Goal: Task Accomplishment & Management: Use online tool/utility

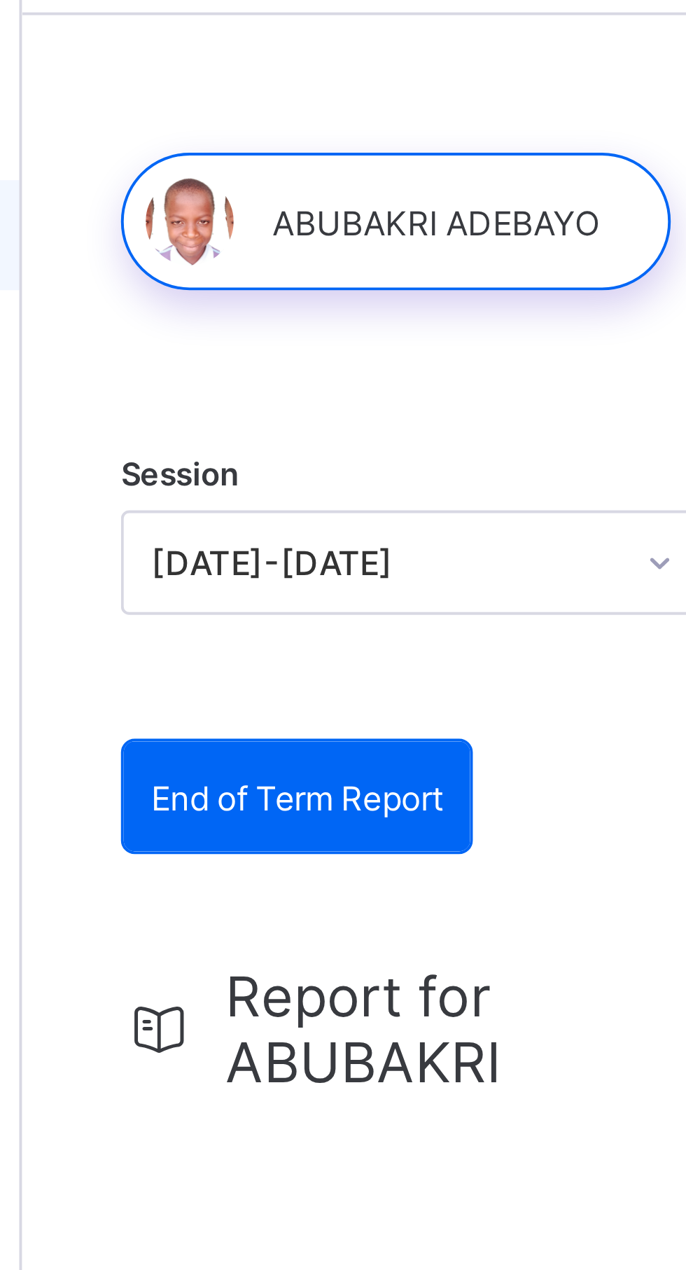
click at [283, 104] on div at bounding box center [263, 108] width 140 height 35
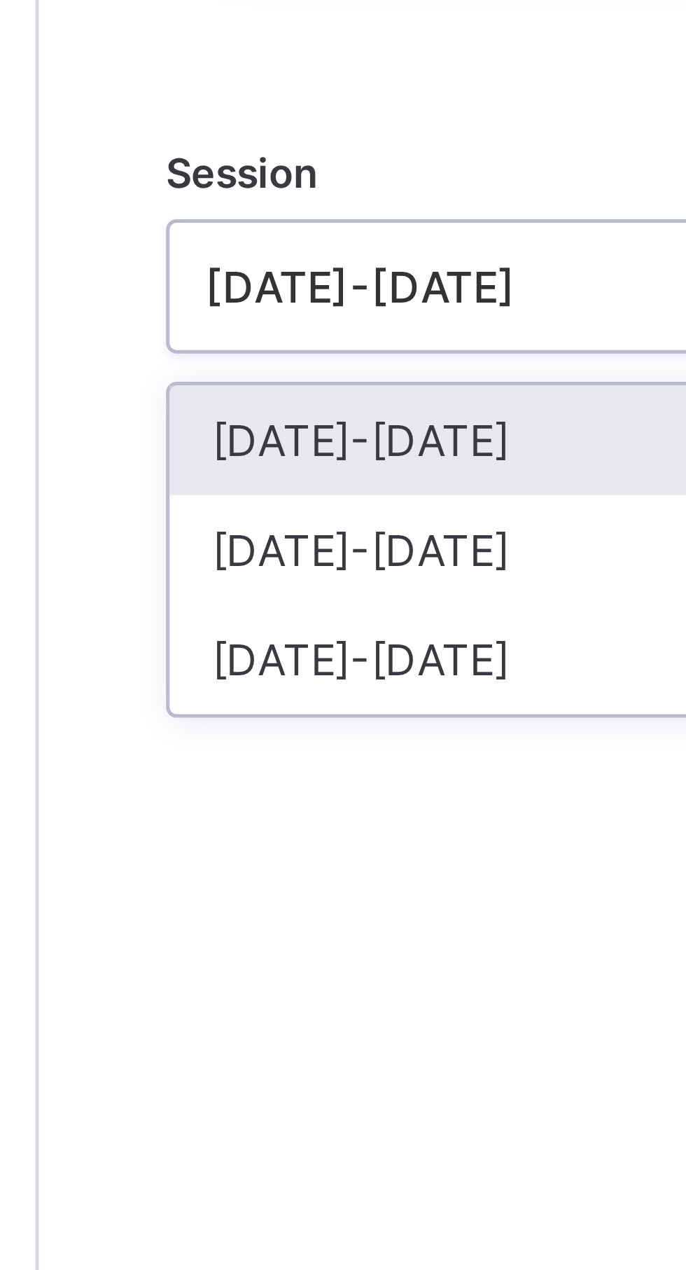
click at [238, 249] on div "[DATE]-[DATE]" at bounding box center [269, 248] width 150 height 22
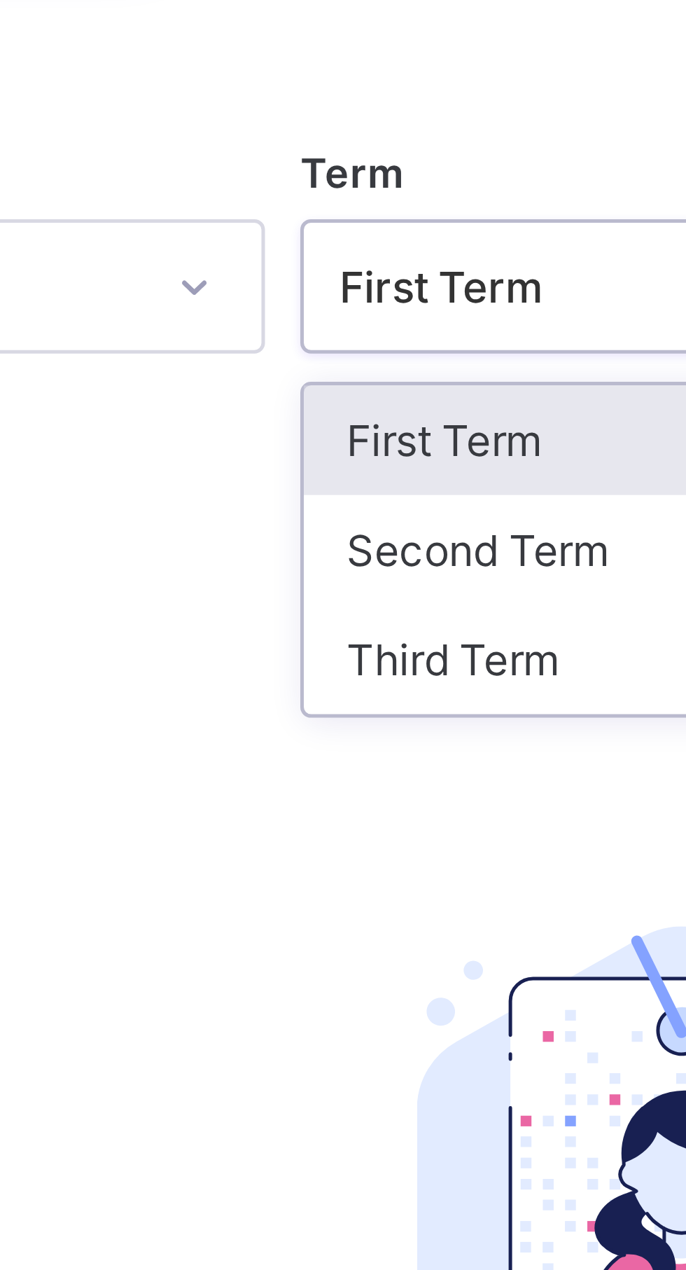
click at [403, 271] on div "Third Term" at bounding box center [427, 269] width 150 height 22
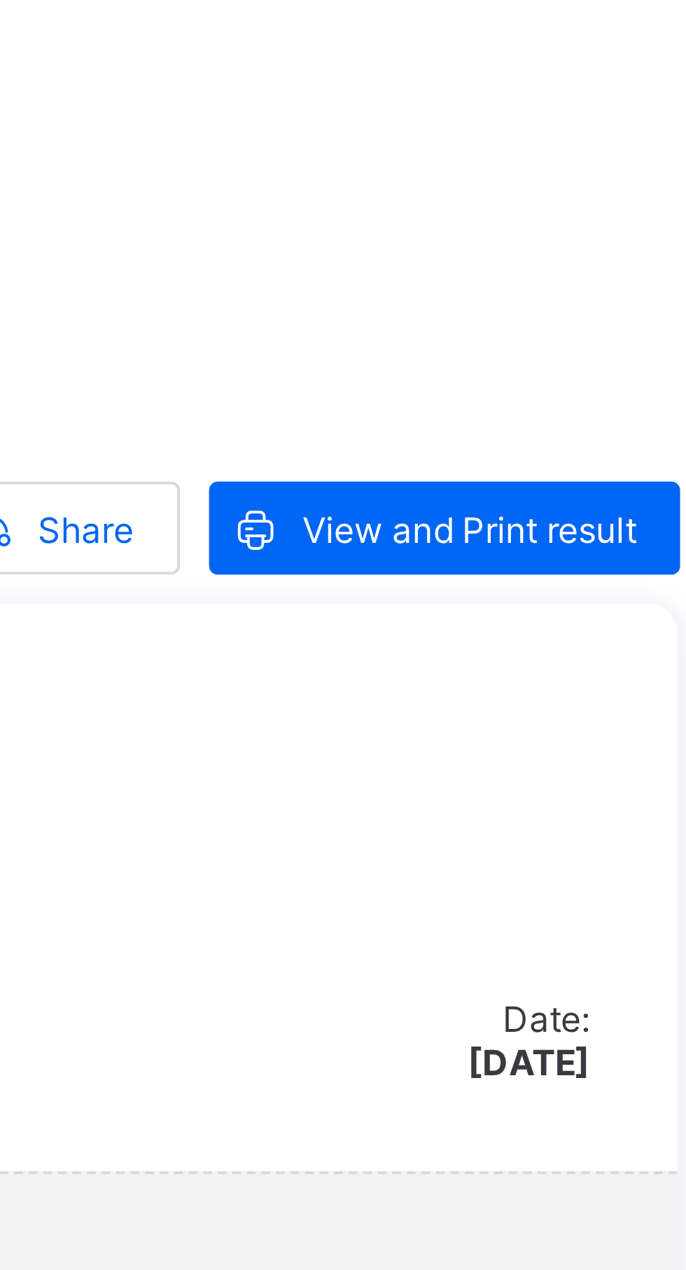
click at [633, 346] on span "View and Print result" at bounding box center [611, 350] width 81 height 11
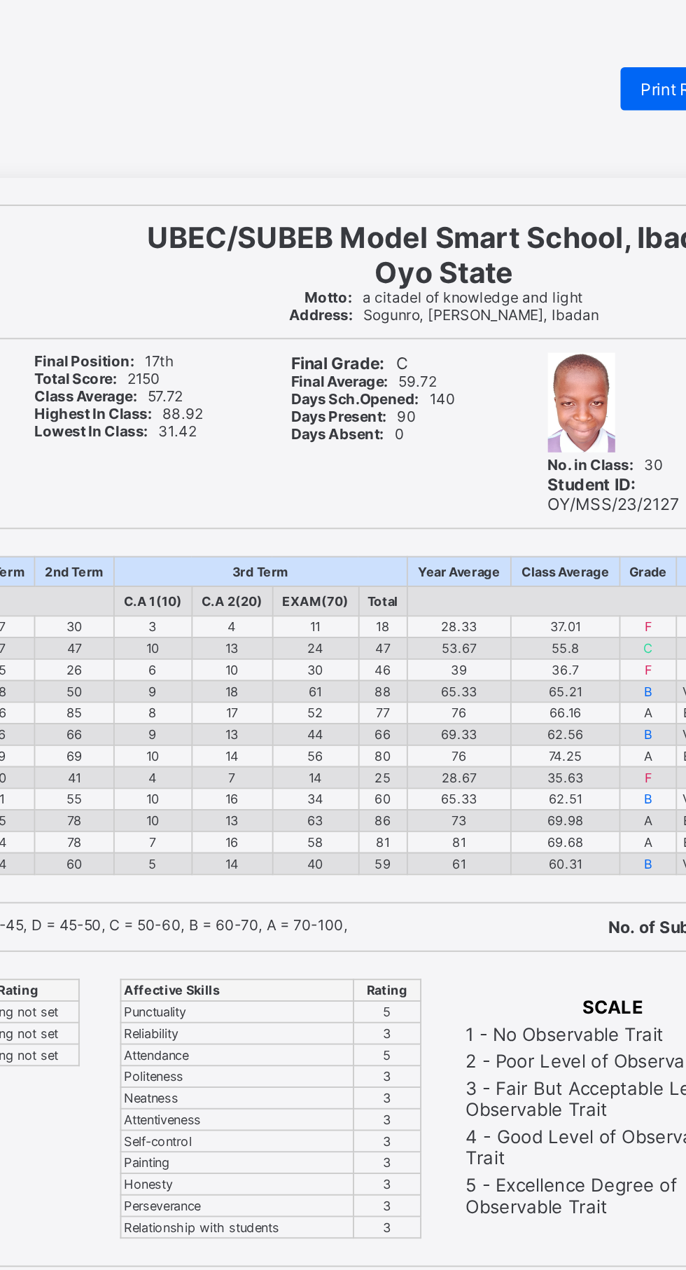
click at [549, 21] on html "Print Reportsheet UBEC/SUBEB Model Smart School, Ibadan, Oyo State Motto: a cit…" at bounding box center [343, 652] width 686 height 1305
